Goal: Task Accomplishment & Management: Manage account settings

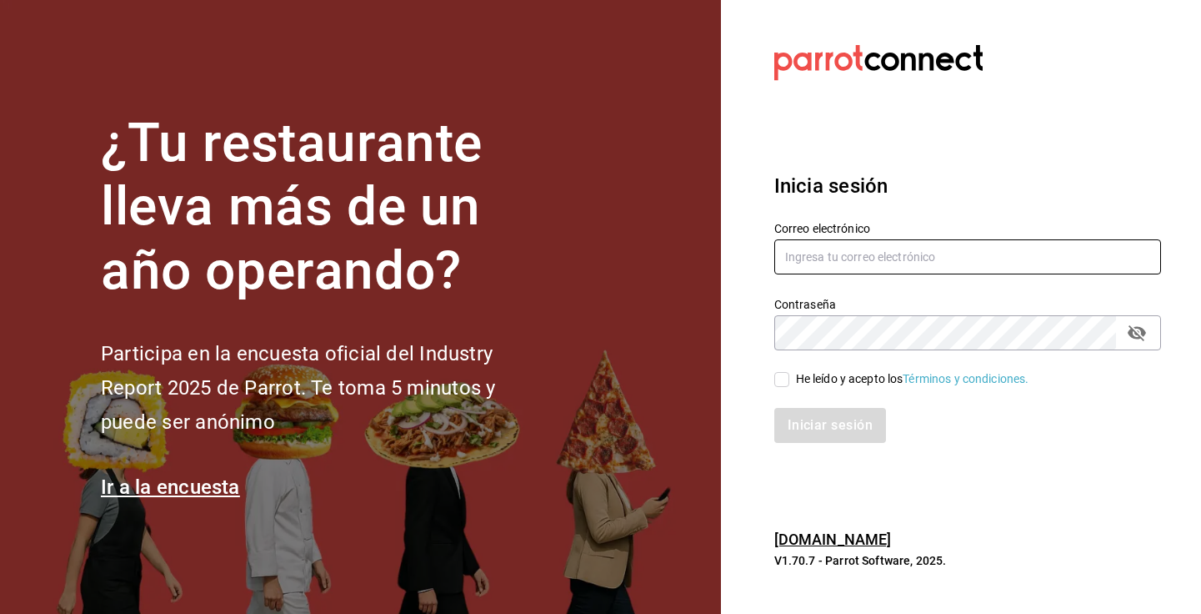
type input "[EMAIL_ADDRESS][DOMAIN_NAME]"
click at [783, 374] on input "He leído y acepto los Términos y condiciones." at bounding box center [781, 379] width 15 height 15
checkbox input "true"
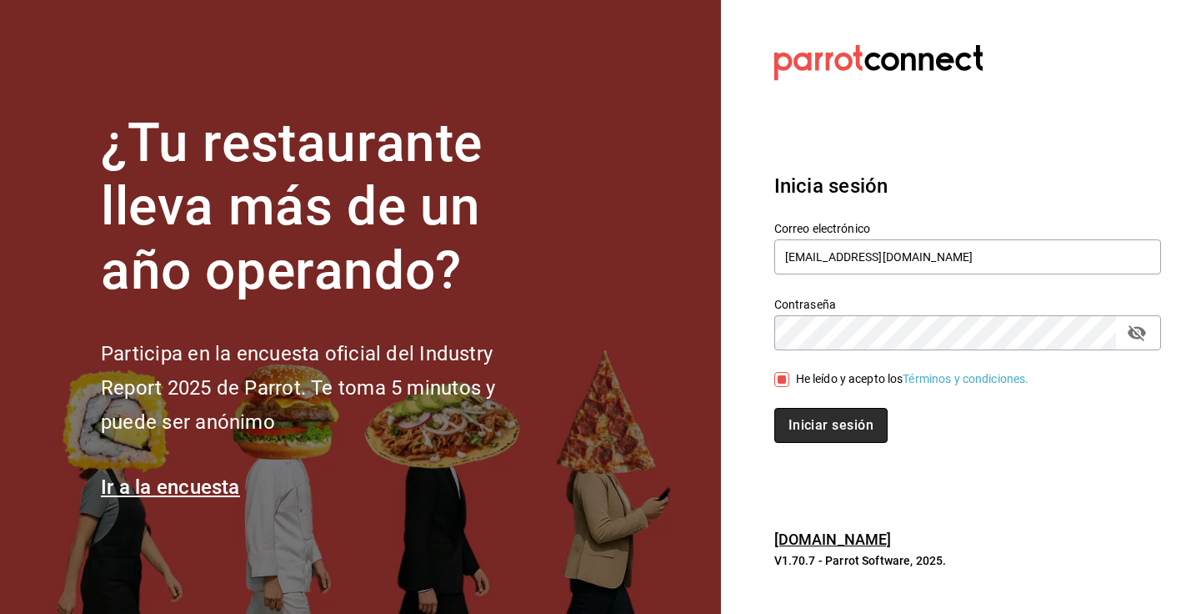
click at [833, 432] on button "Iniciar sesión" at bounding box center [830, 425] width 113 height 35
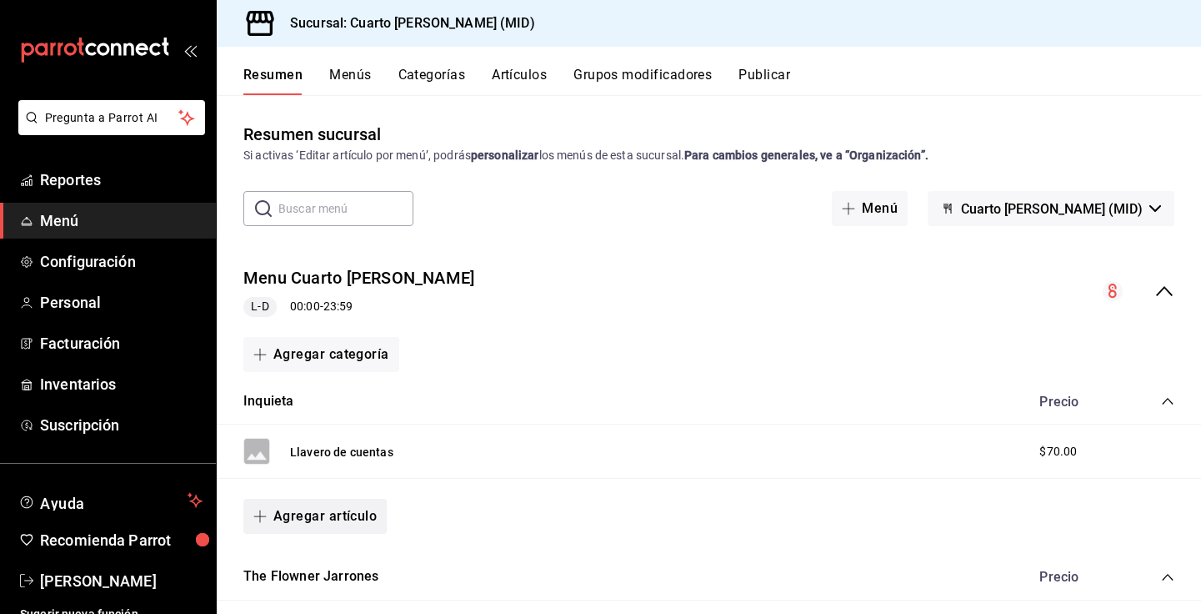
click at [343, 512] on button "Agregar artículo" at bounding box center [314, 515] width 143 height 35
click at [329, 579] on li "Artículo nuevo" at bounding box center [308, 573] width 131 height 41
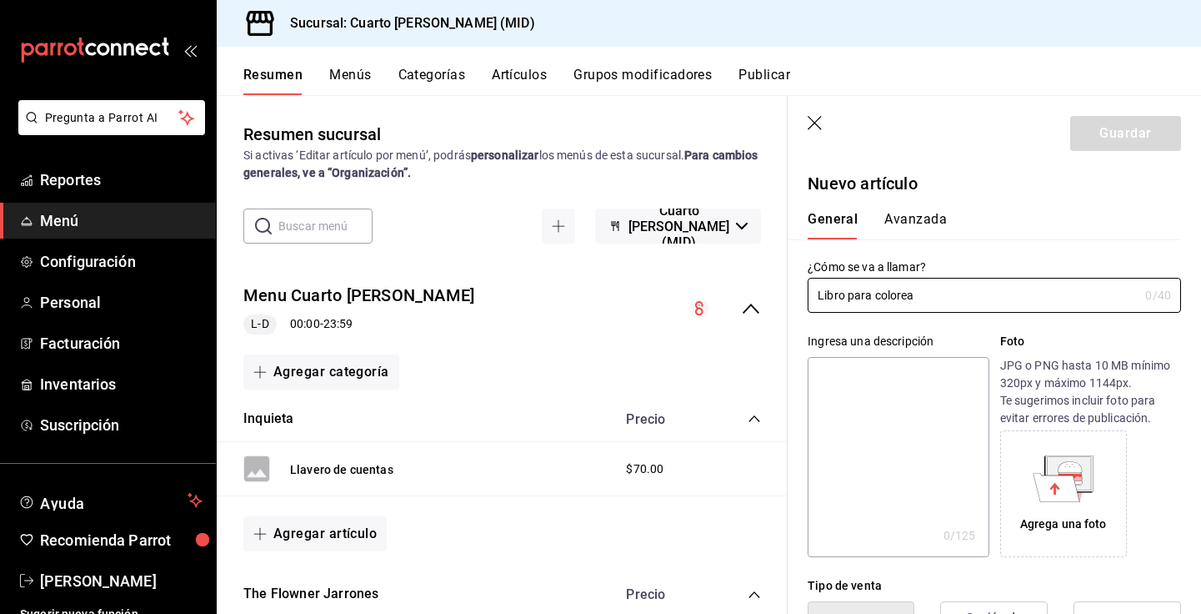
type input "Libro para colorear"
type input "AR-1758736427929"
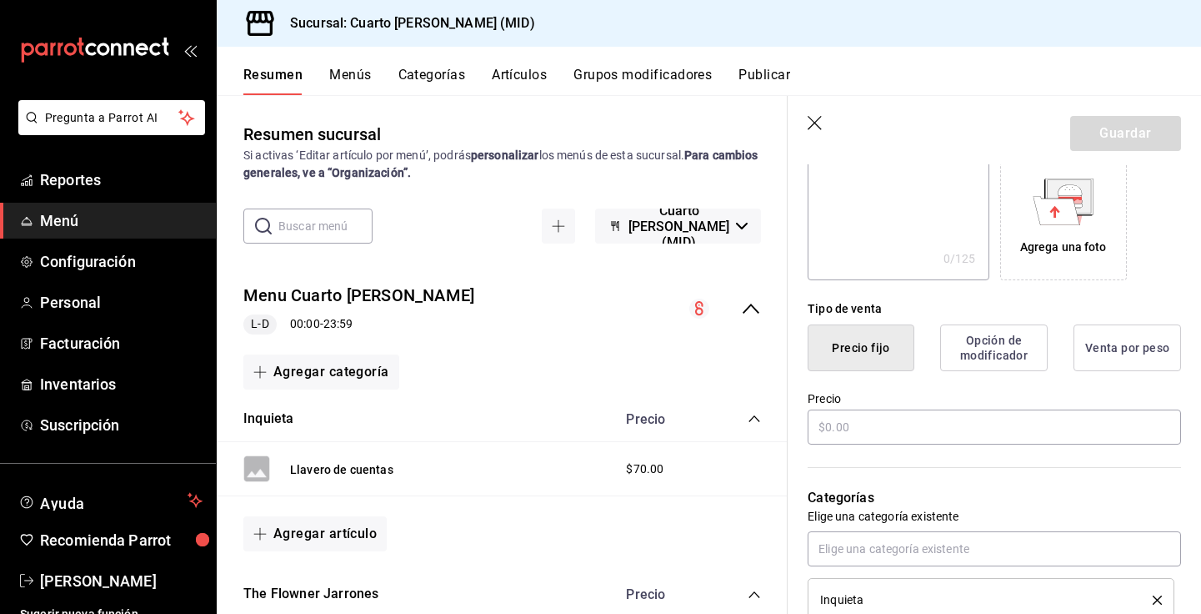
scroll to position [281, 0]
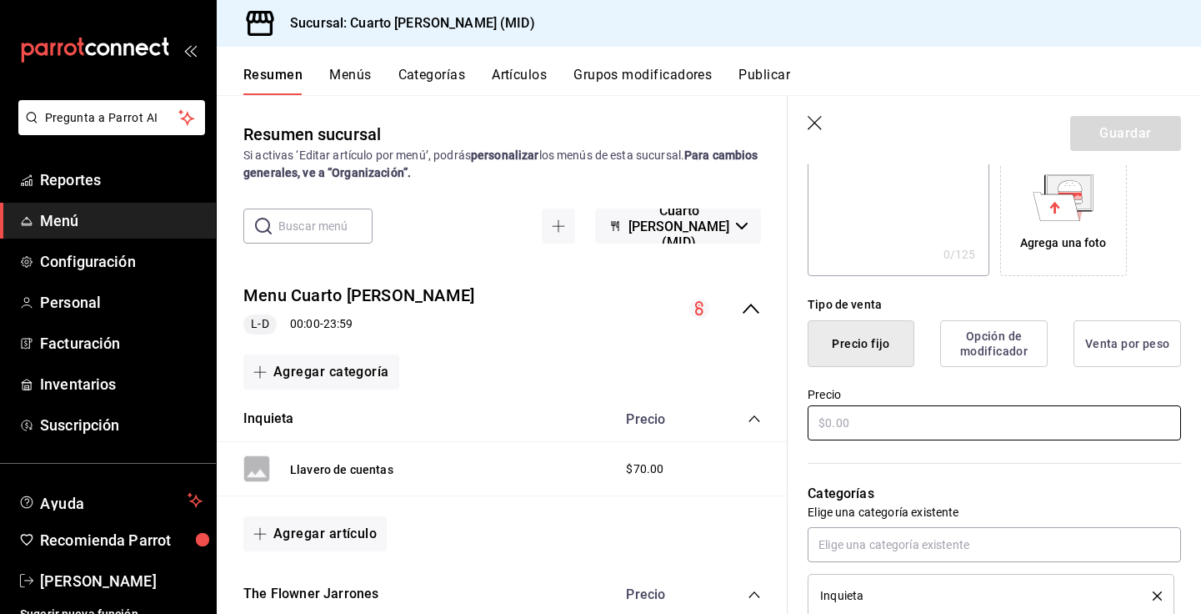
type input "Libro para colorear"
click at [871, 426] on input "text" at bounding box center [994, 422] width 373 height 35
type input "$350.00"
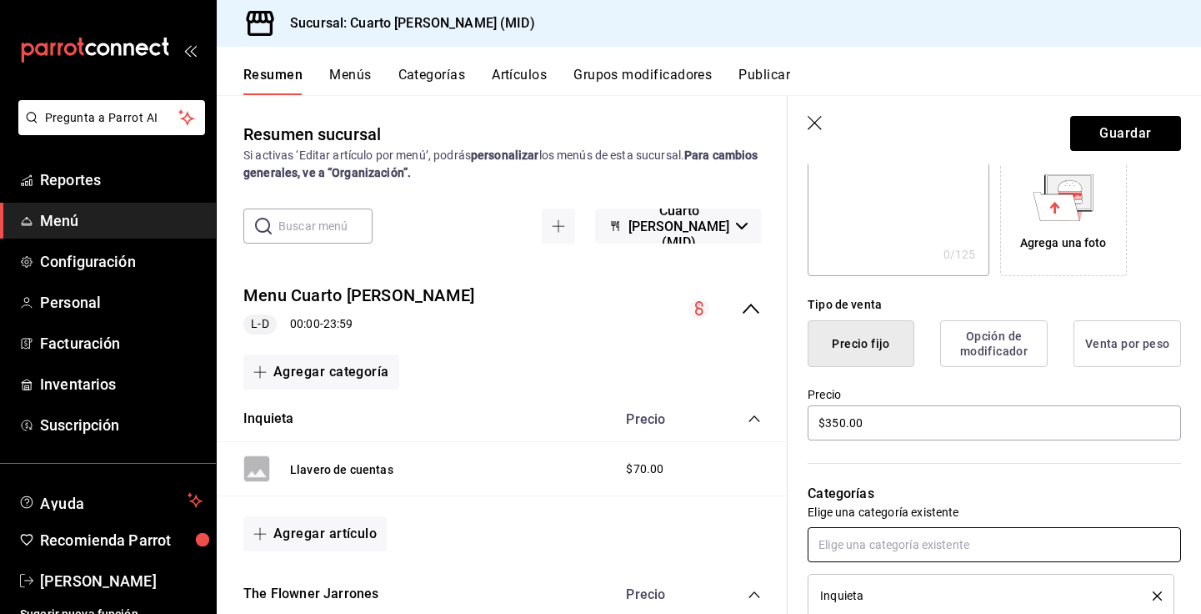
click at [861, 543] on input "text" at bounding box center [994, 544] width 373 height 35
type input "tiend"
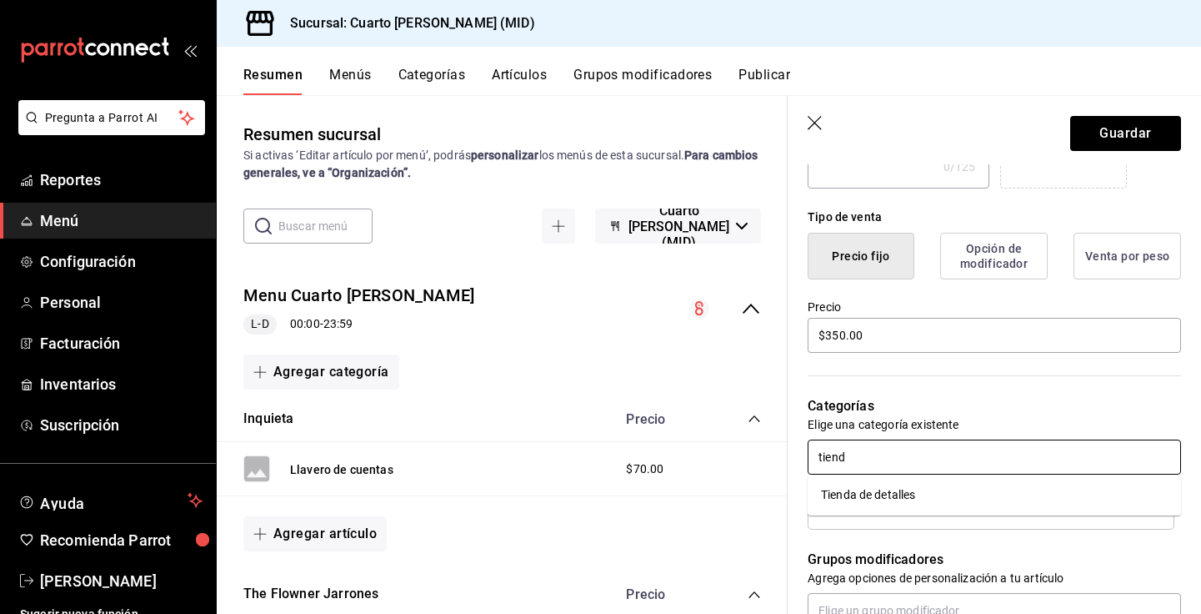
click at [896, 493] on li "Tienda de detalles" at bounding box center [994, 495] width 373 height 28
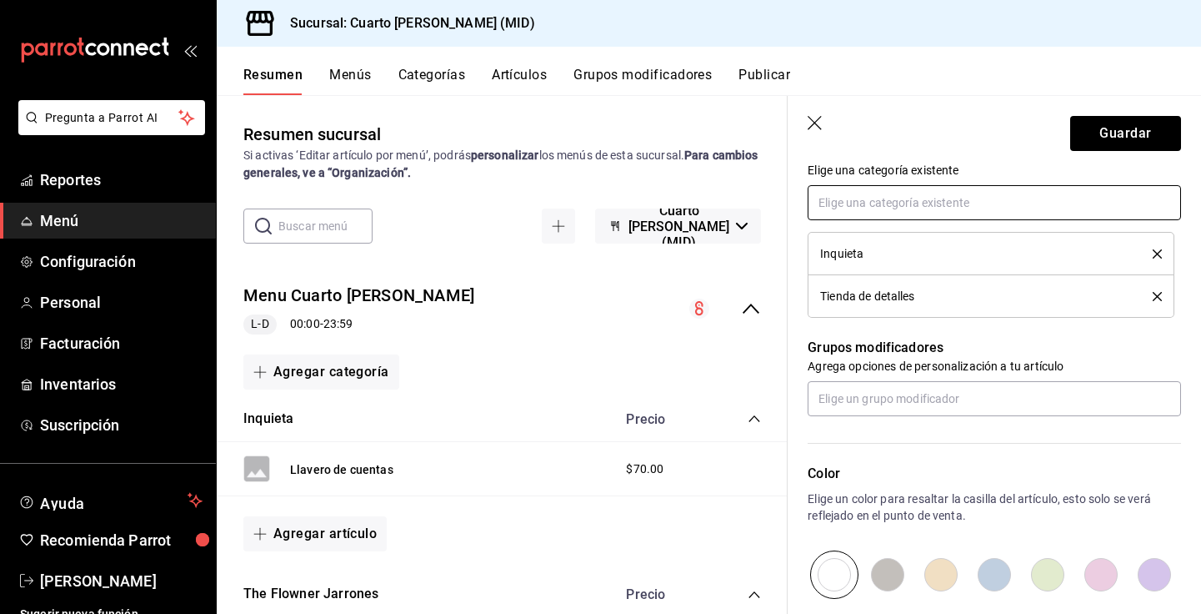
scroll to position [659, 0]
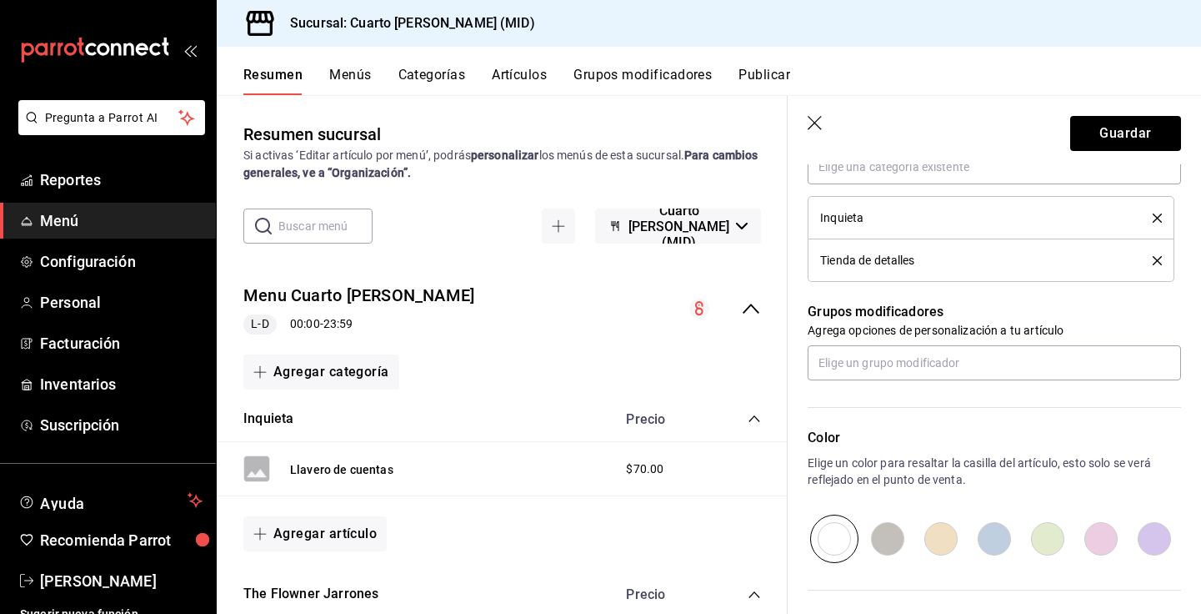
click at [1160, 226] on div "Inquieta" at bounding box center [991, 217] width 342 height 18
click at [1158, 214] on icon "delete" at bounding box center [1157, 217] width 9 height 9
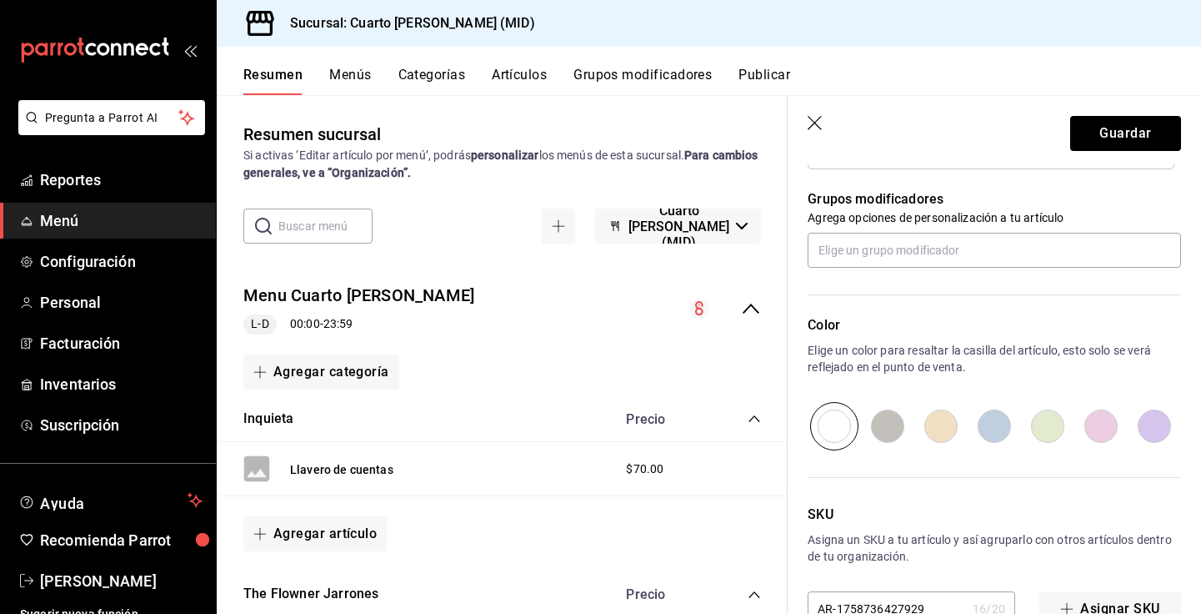
scroll to position [774, 0]
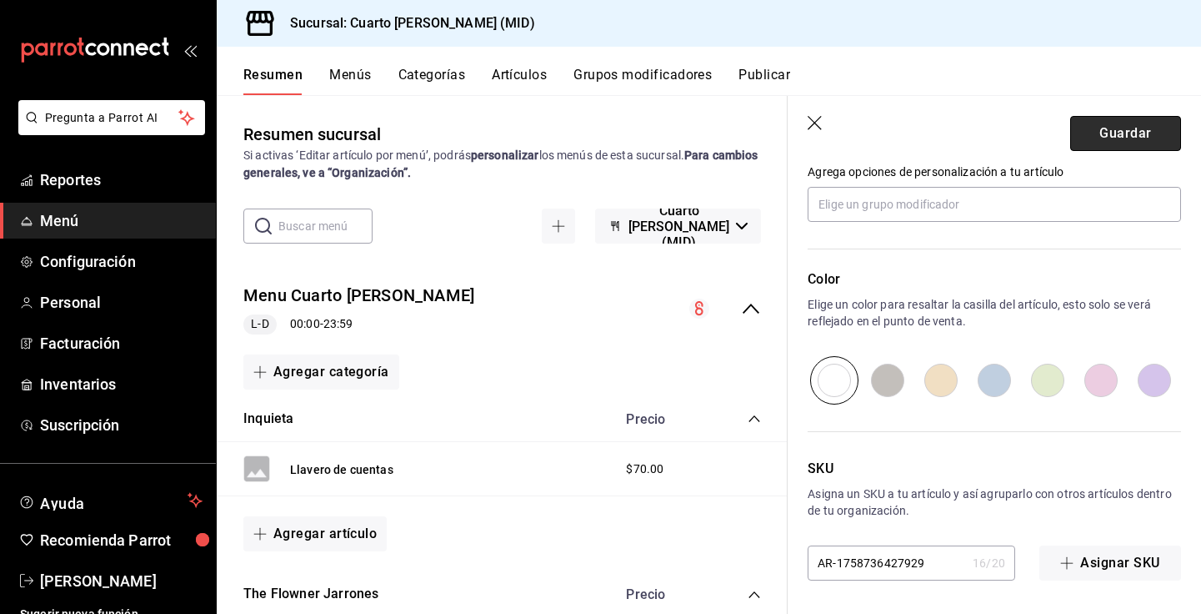
click at [1127, 134] on button "Guardar" at bounding box center [1125, 133] width 111 height 35
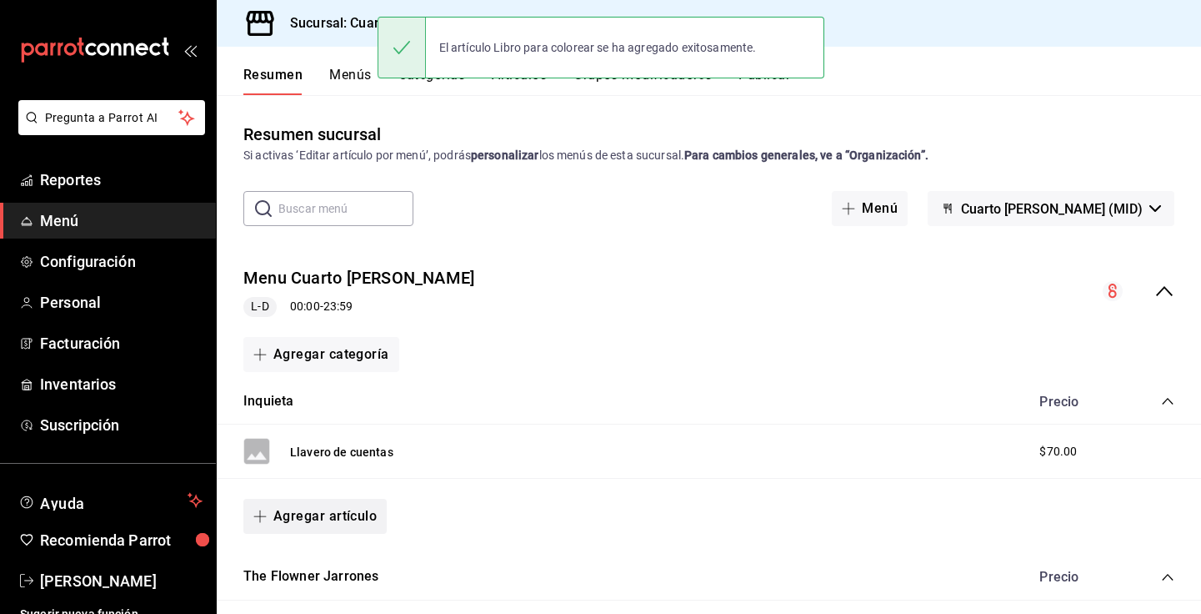
click at [328, 516] on button "Agregar artículo" at bounding box center [314, 515] width 143 height 35
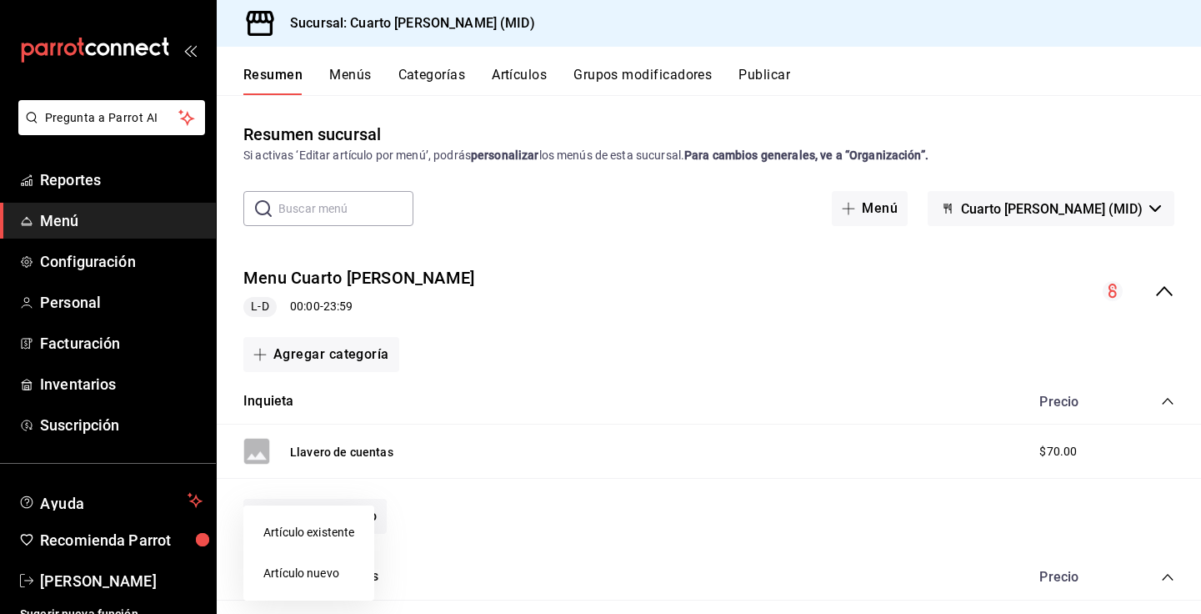
click at [334, 571] on li "Artículo nuevo" at bounding box center [308, 573] width 131 height 41
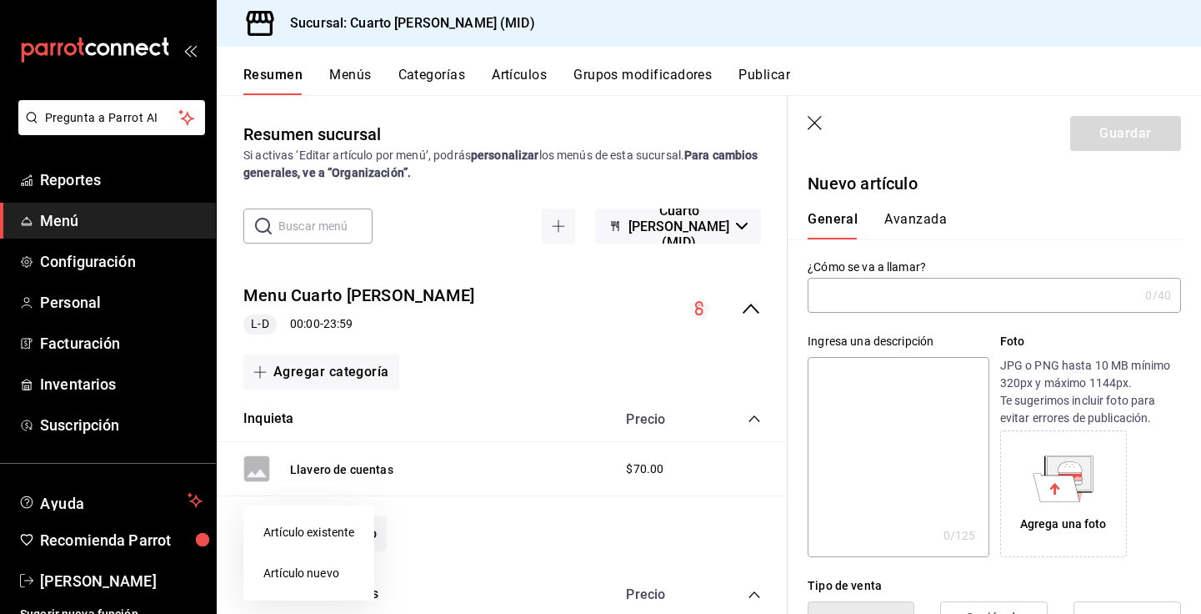
click at [903, 297] on div at bounding box center [600, 307] width 1201 height 614
click at [885, 296] on input "text" at bounding box center [973, 294] width 331 height 33
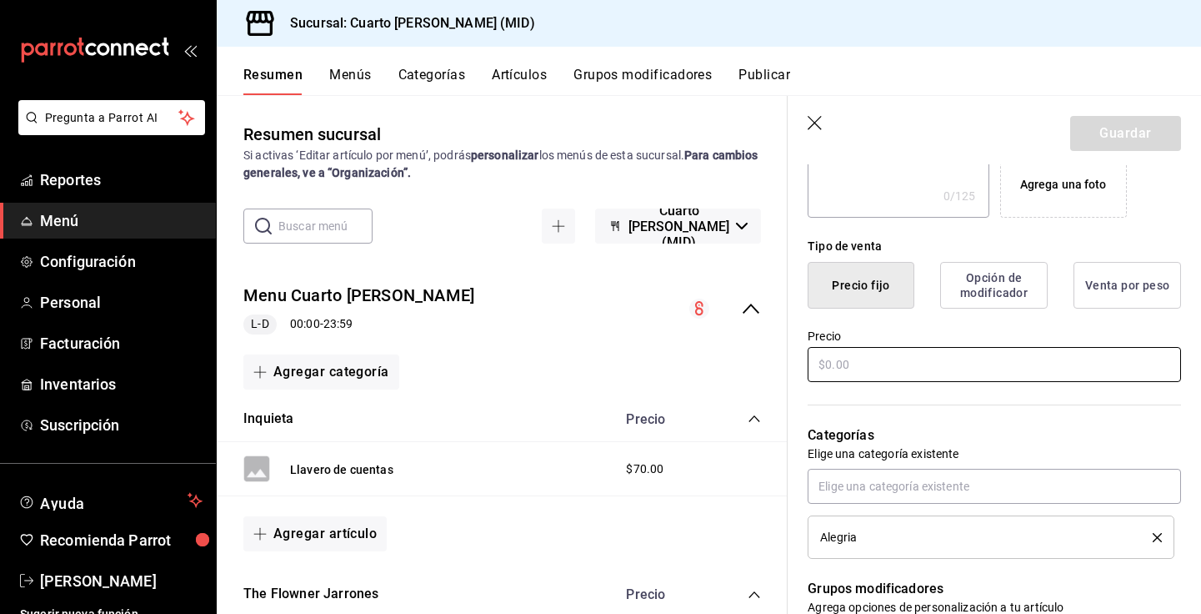
scroll to position [351, 0]
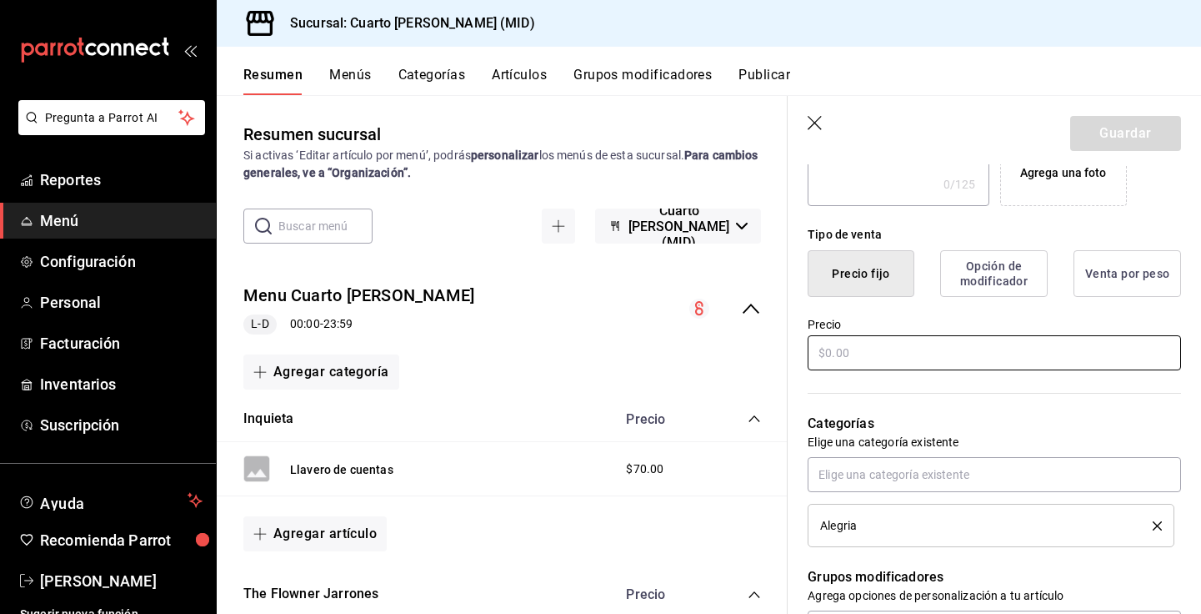
type input "Libro par colorear"
click at [907, 354] on input "text" at bounding box center [994, 352] width 373 height 35
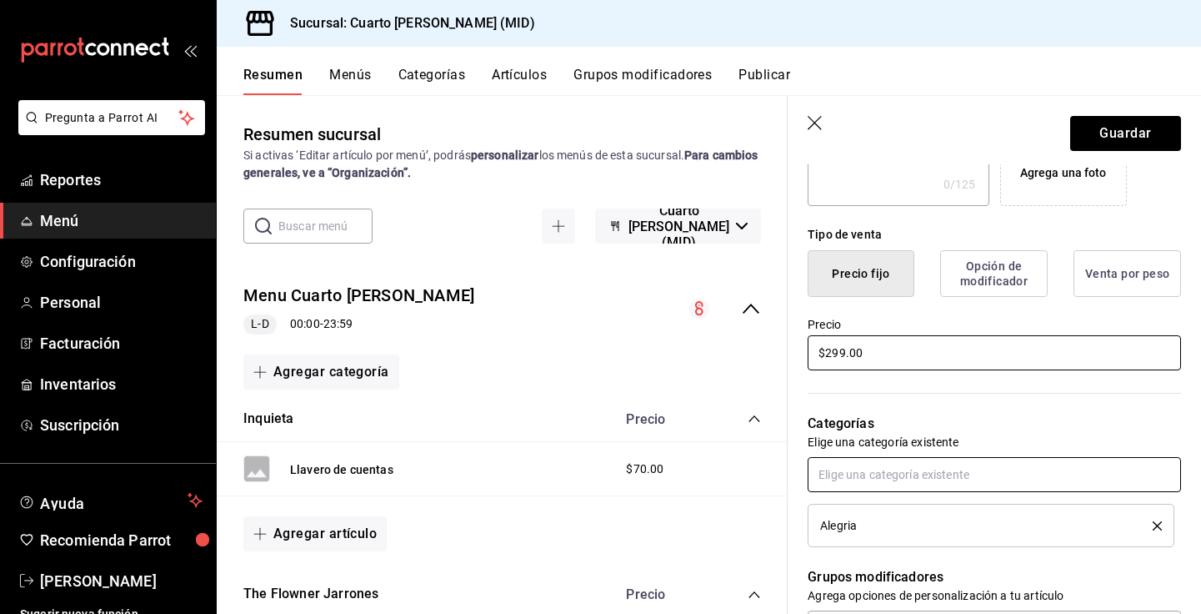
type input "$299.00"
click at [897, 474] on input "text" at bounding box center [994, 474] width 373 height 35
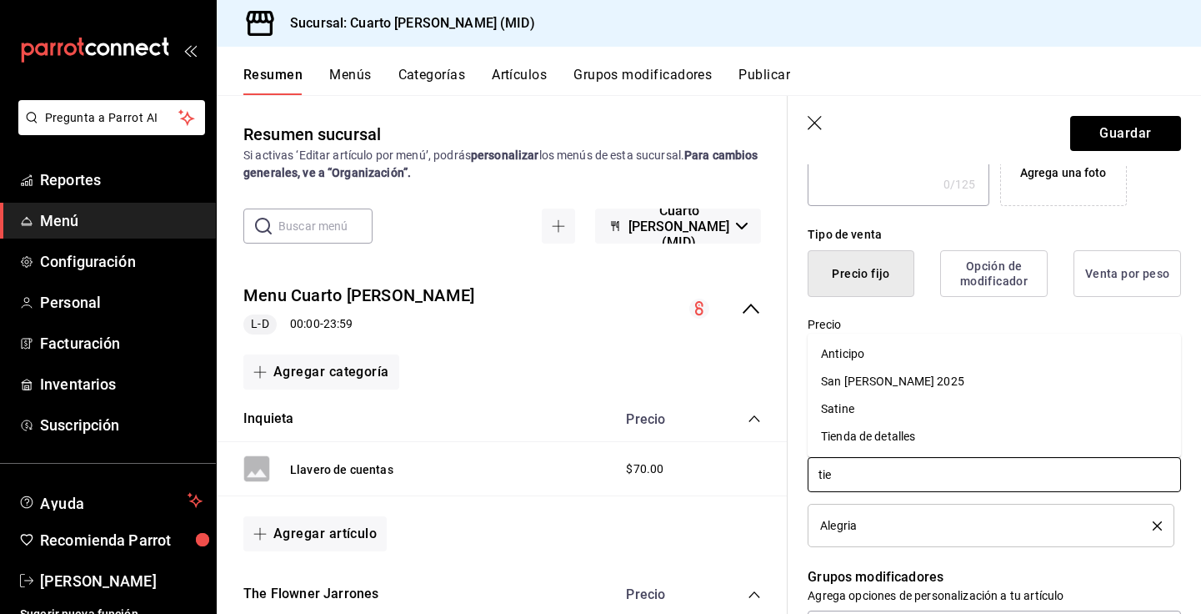
type input "tien"
click at [919, 508] on li "Tienda de detalles" at bounding box center [994, 512] width 373 height 28
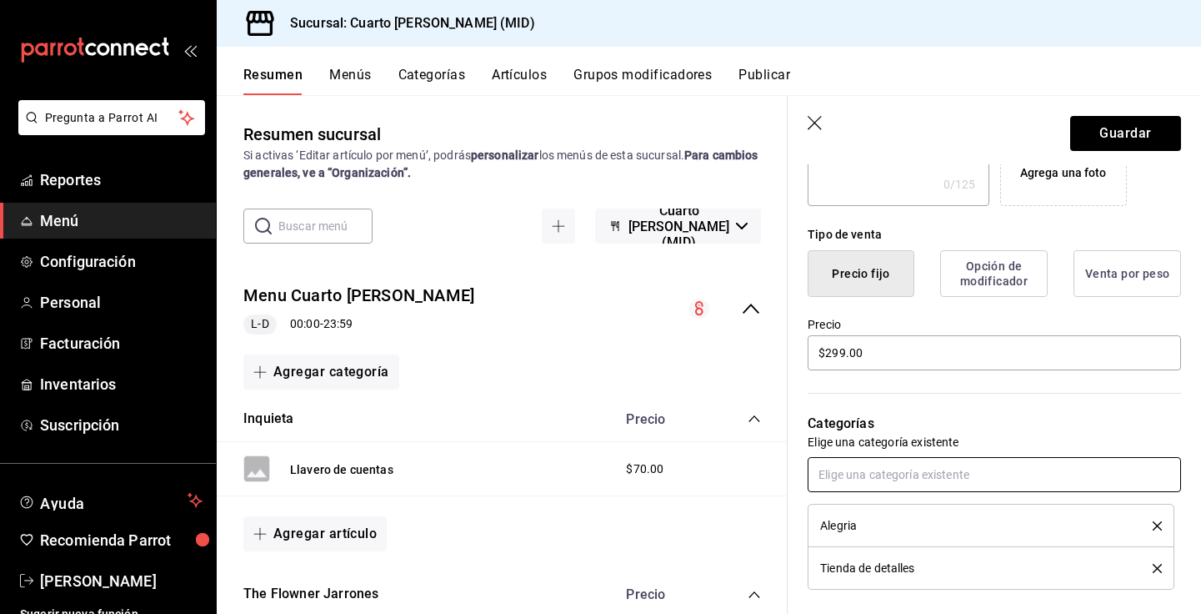
scroll to position [453, 0]
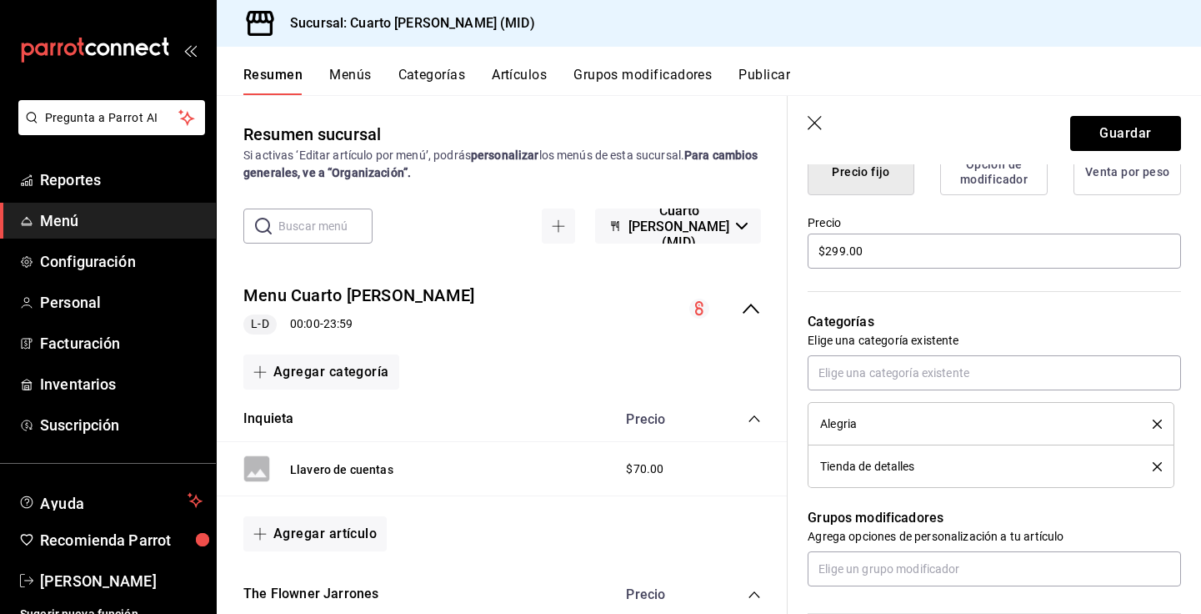
click at [1158, 422] on icon "delete" at bounding box center [1157, 423] width 9 height 9
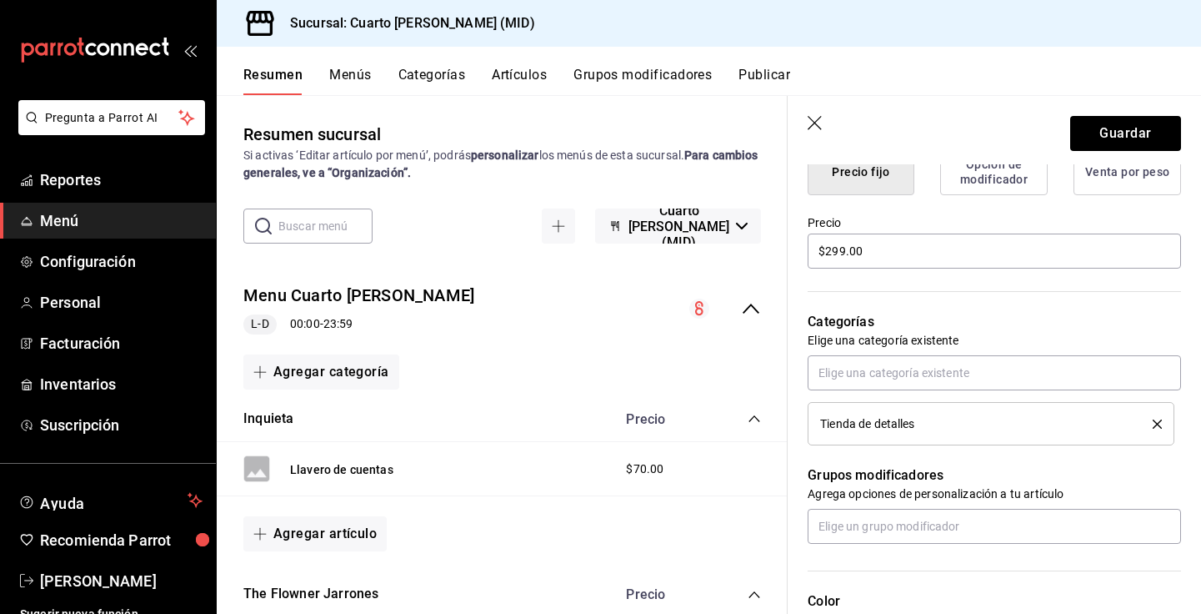
scroll to position [774, 0]
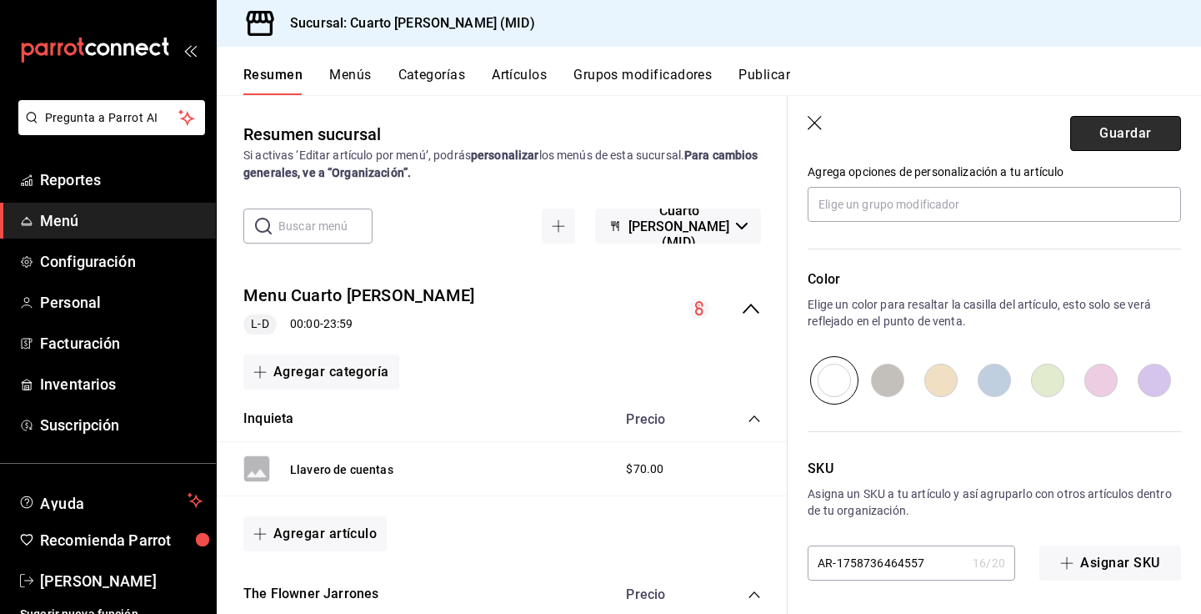
click at [1142, 137] on button "Guardar" at bounding box center [1125, 133] width 111 height 35
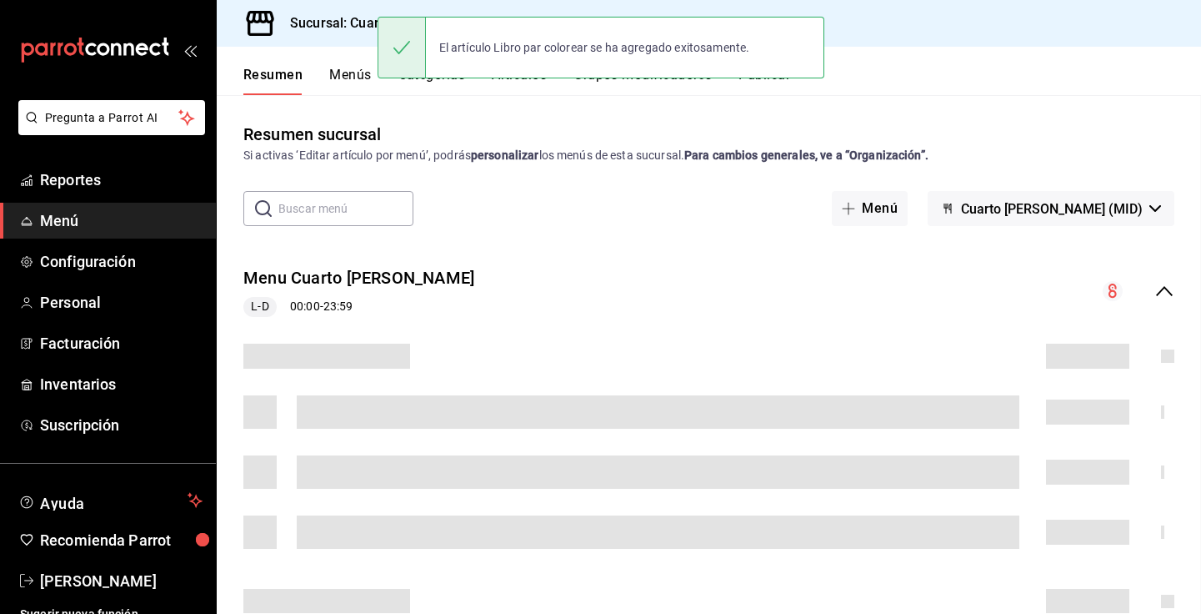
click at [924, 83] on div "Resumen Menús Categorías Artículos Grupos modificadores Publicar" at bounding box center [722, 81] width 958 height 28
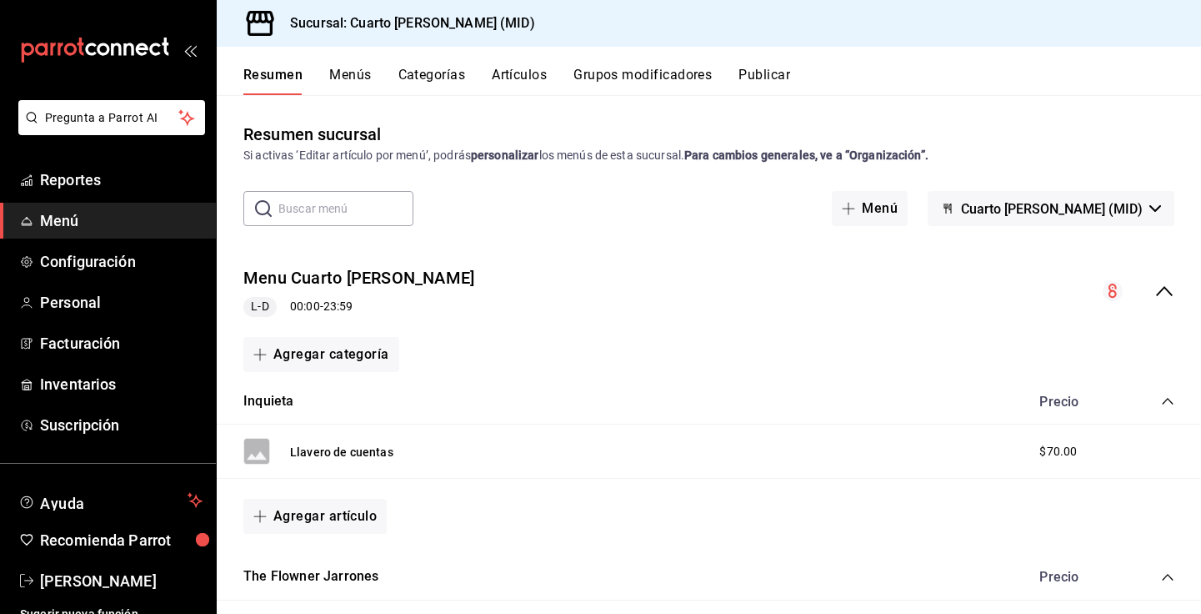
click at [748, 70] on button "Publicar" at bounding box center [765, 81] width 52 height 28
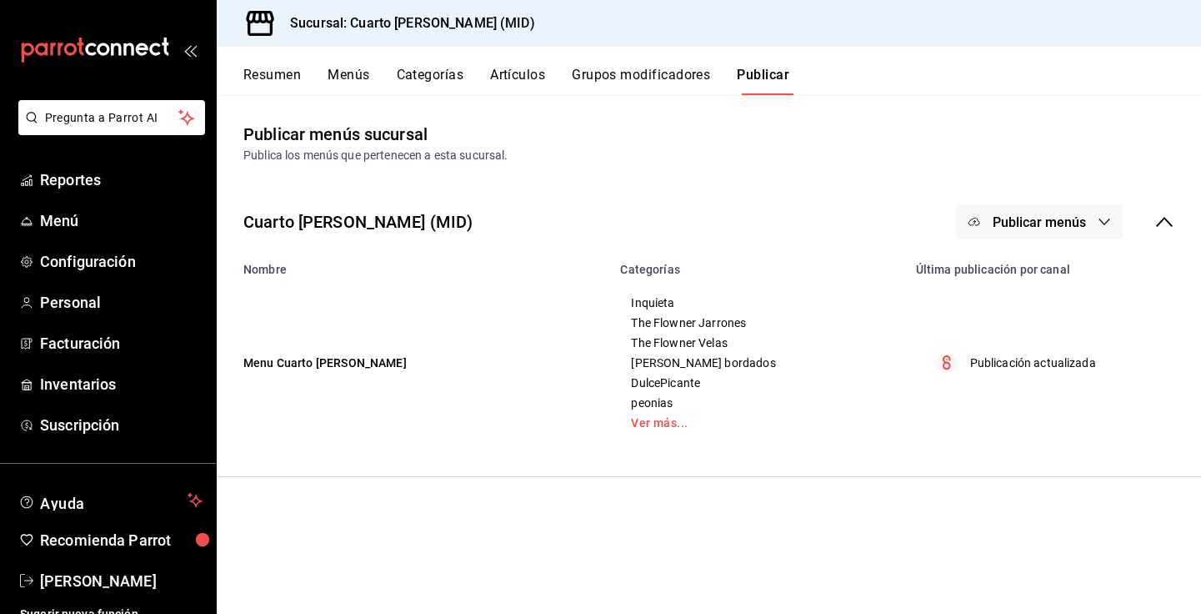
click at [1059, 223] on span "Publicar menús" at bounding box center [1039, 222] width 93 height 16
click at [1046, 275] on span "Punto de venta" at bounding box center [1064, 277] width 80 height 18
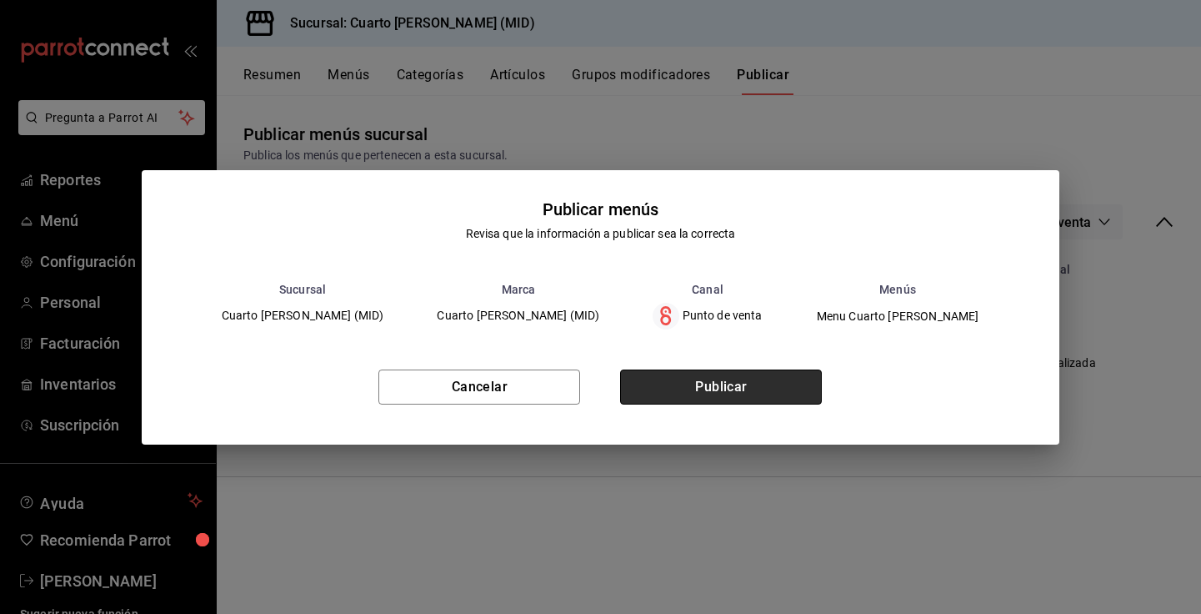
click at [754, 378] on button "Publicar" at bounding box center [721, 386] width 202 height 35
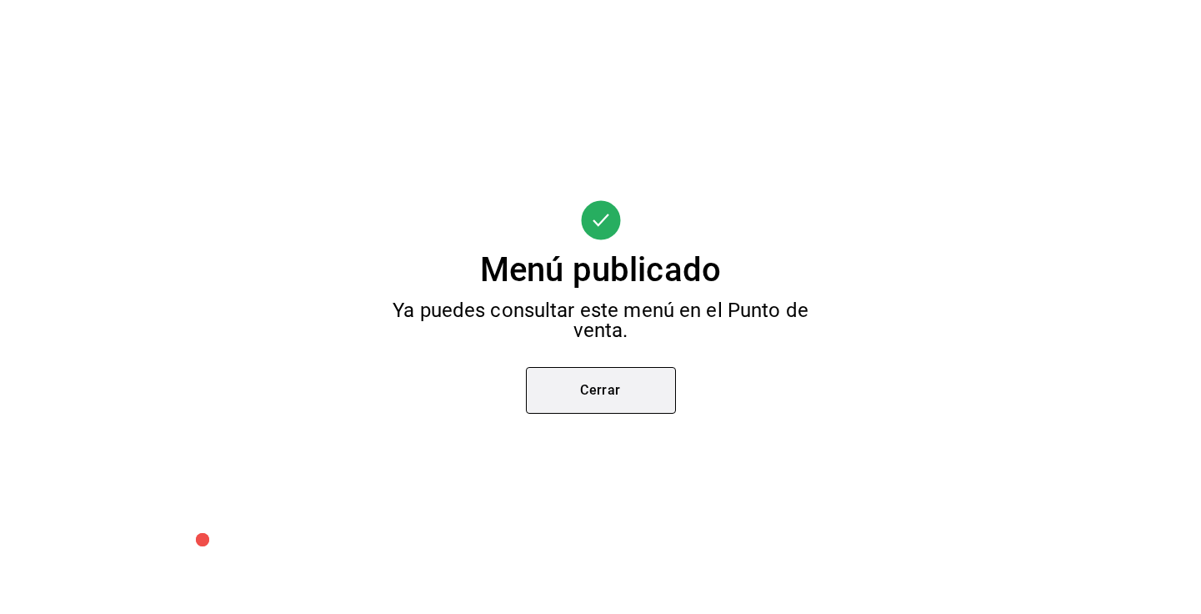
click at [612, 368] on button "Cerrar" at bounding box center [601, 390] width 150 height 47
